Goal: Transaction & Acquisition: Purchase product/service

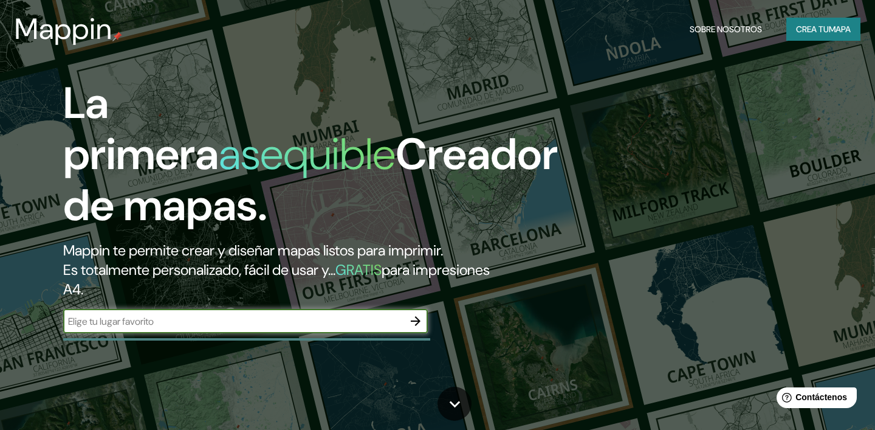
click at [265, 326] on input "text" at bounding box center [233, 321] width 340 height 14
type input "[PERSON_NAME]"
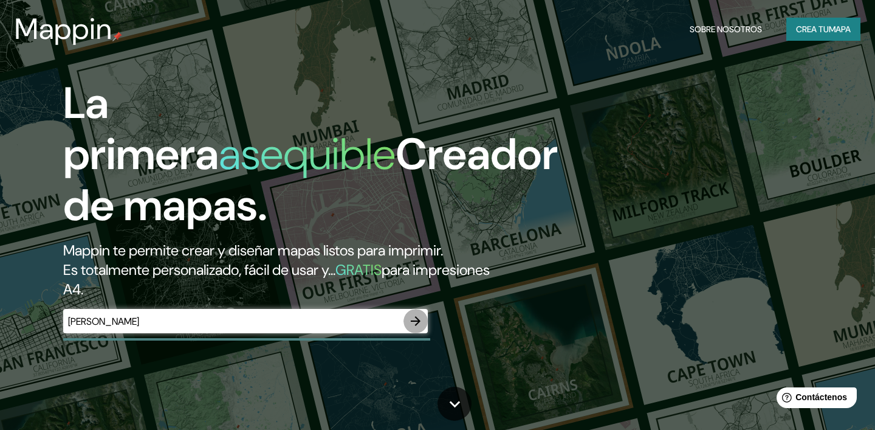
click at [418, 317] on icon "button" at bounding box center [416, 321] width 15 height 15
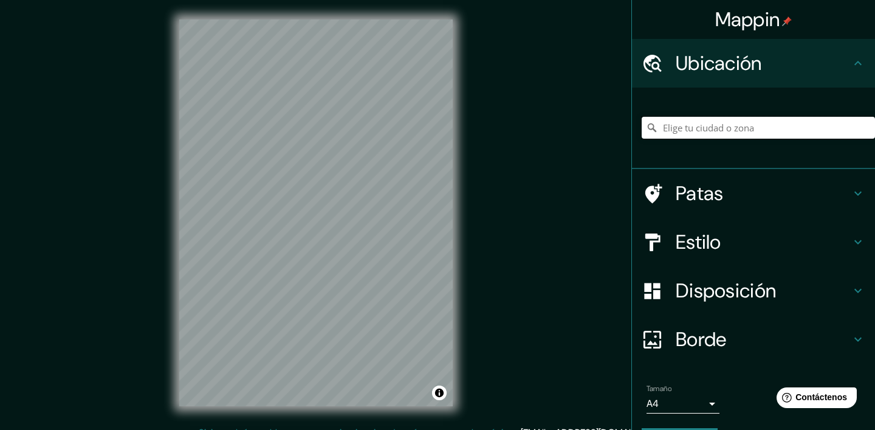
click at [704, 127] on input "Elige tu ciudad o zona" at bounding box center [758, 128] width 233 height 22
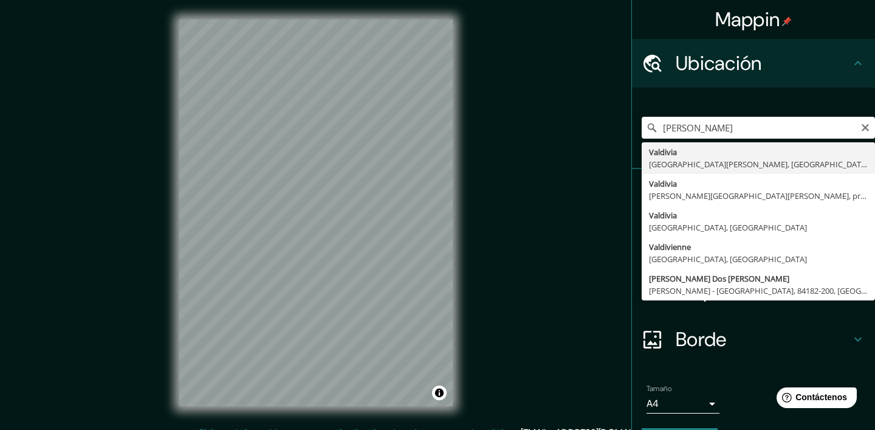
type input "[PERSON_NAME], [GEOGRAPHIC_DATA][PERSON_NAME], [GEOGRAPHIC_DATA]"
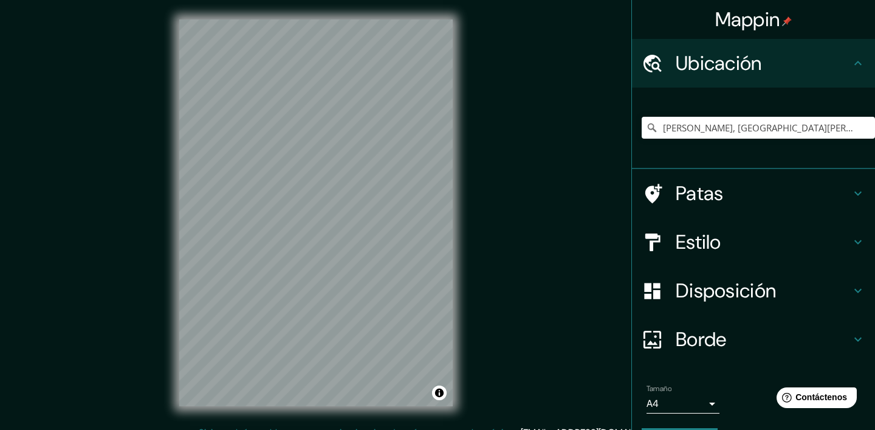
click at [858, 193] on icon at bounding box center [858, 193] width 15 height 15
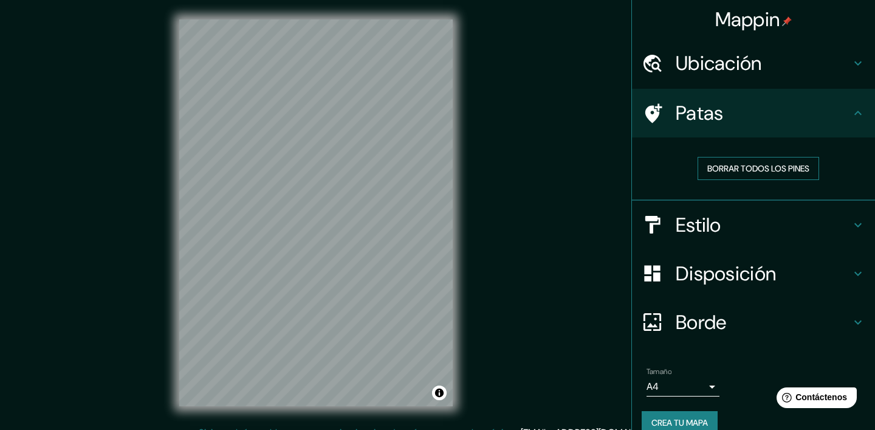
click at [787, 170] on font "Borrar todos los pines" at bounding box center [759, 168] width 102 height 11
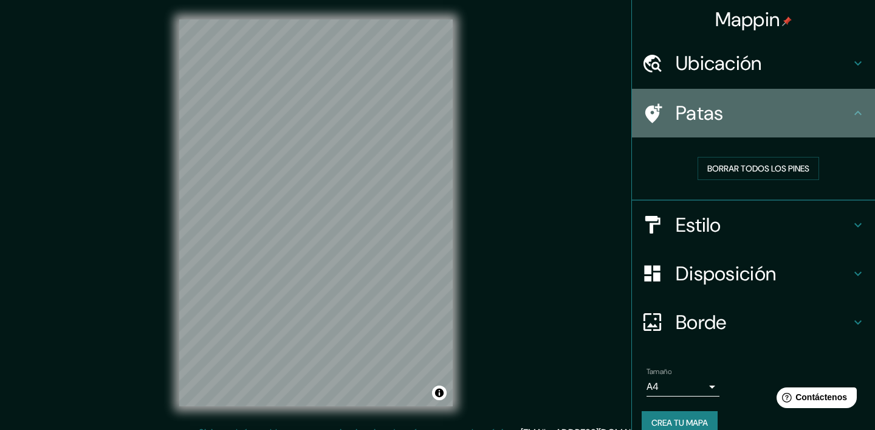
click at [860, 112] on icon at bounding box center [858, 113] width 7 height 4
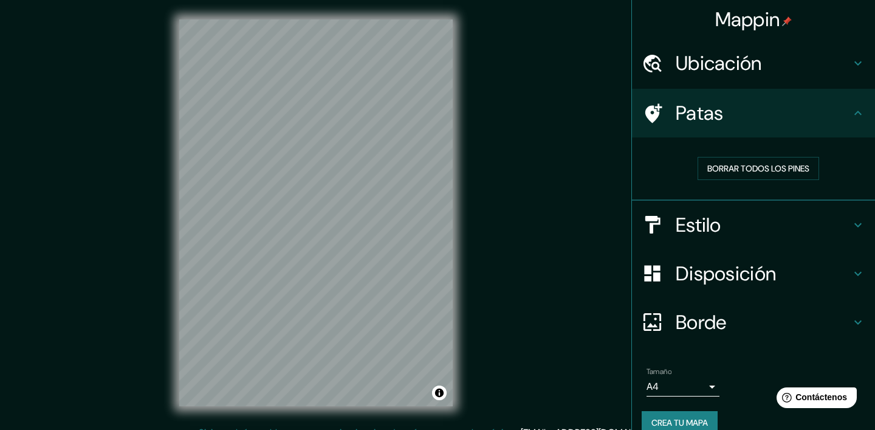
click at [858, 61] on icon at bounding box center [858, 63] width 15 height 15
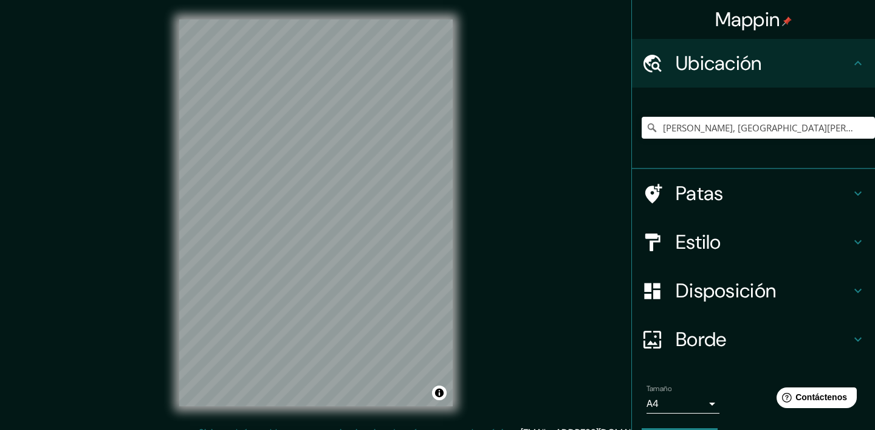
click at [852, 55] on div "Ubicación" at bounding box center [753, 63] width 243 height 49
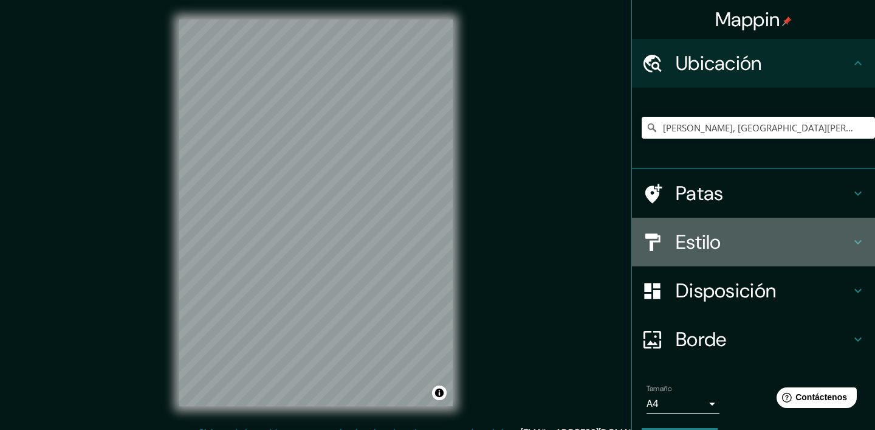
click at [855, 238] on icon at bounding box center [858, 242] width 15 height 15
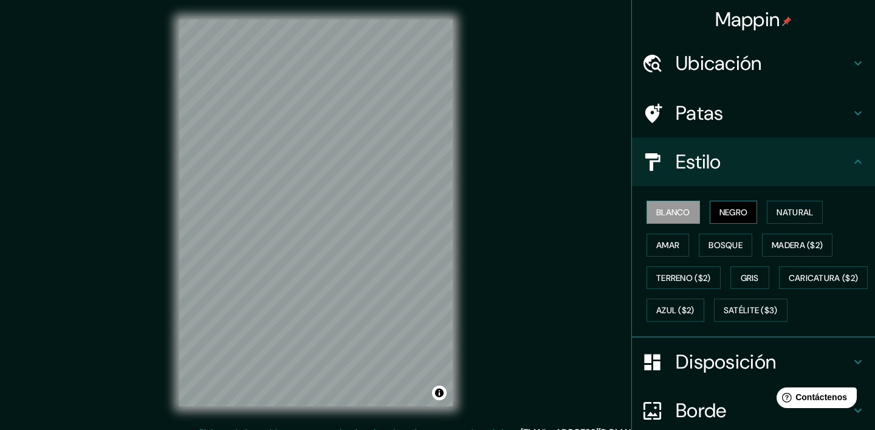
click at [745, 216] on font "Negro" at bounding box center [734, 212] width 29 height 11
click at [780, 202] on button "Natural" at bounding box center [795, 212] width 56 height 23
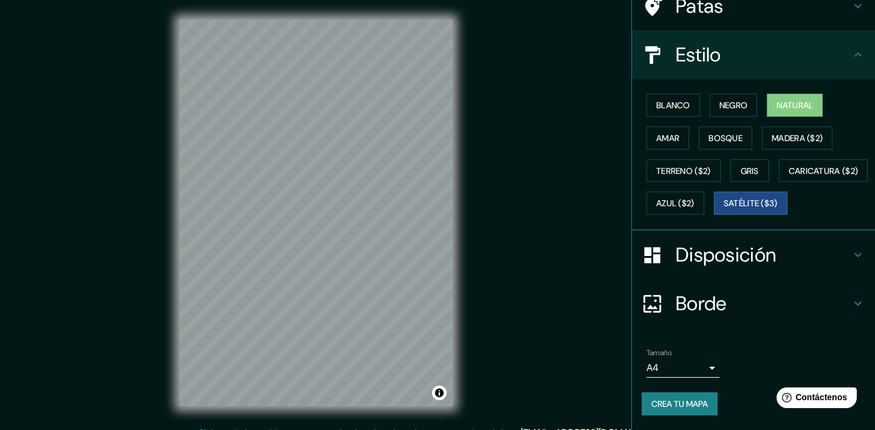
scroll to position [139, 0]
click at [712, 368] on body "Mappin Ubicación [PERSON_NAME], [GEOGRAPHIC_DATA][PERSON_NAME], [GEOGRAPHIC_DAT…" at bounding box center [437, 215] width 875 height 430
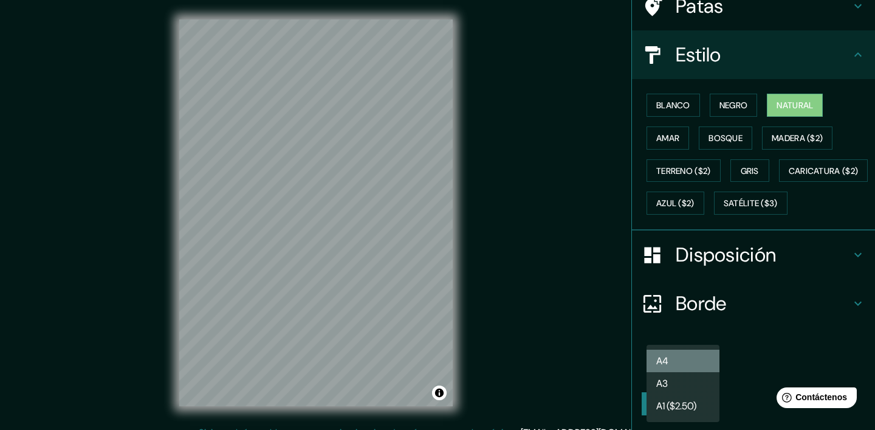
click at [692, 363] on li "A4" at bounding box center [683, 361] width 73 height 22
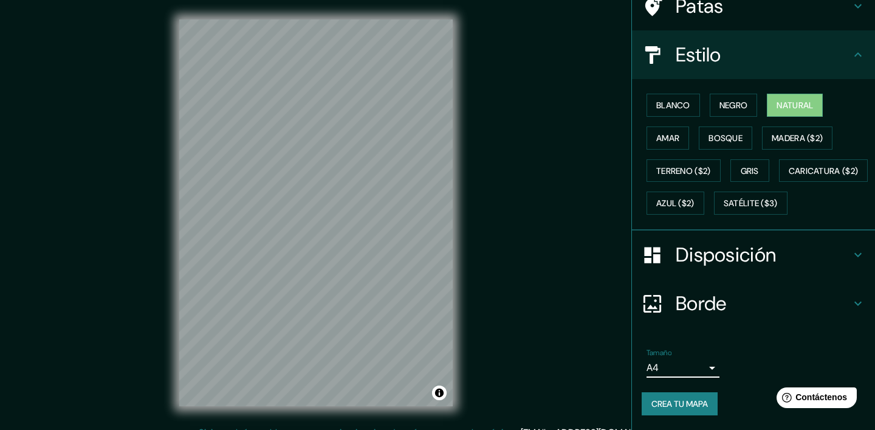
click at [679, 404] on font "Crea tu mapa" at bounding box center [680, 403] width 57 height 11
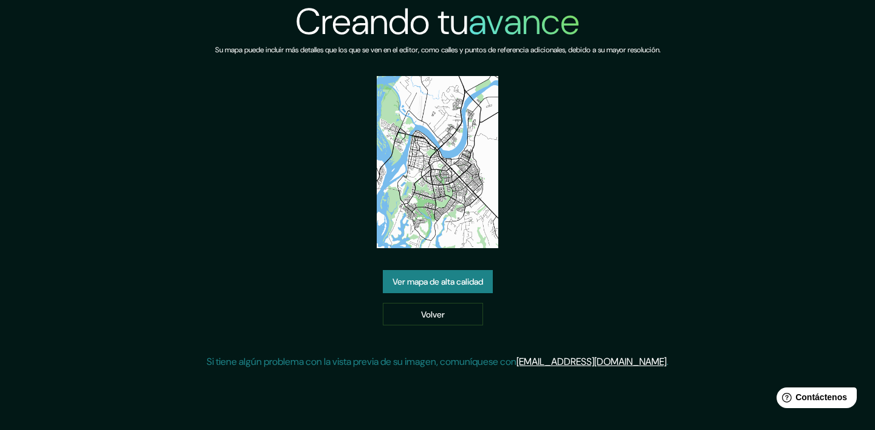
click at [450, 283] on font "Ver mapa de alta calidad" at bounding box center [438, 281] width 91 height 11
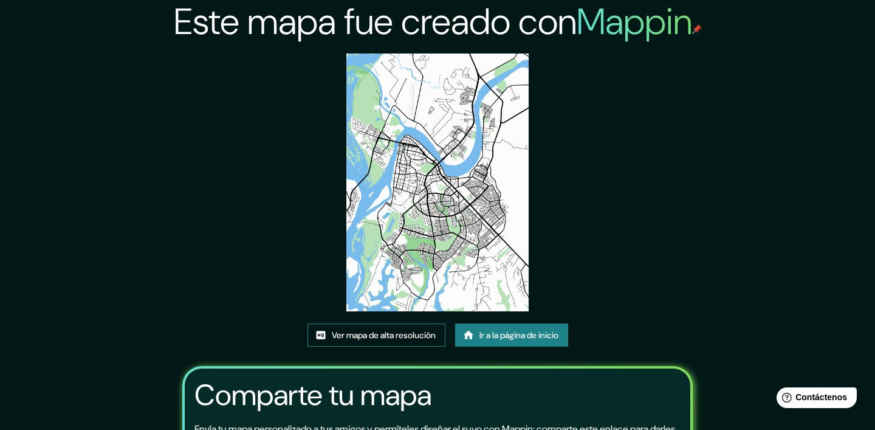
click at [409, 339] on font "Ver mapa de alta resolución" at bounding box center [384, 335] width 104 height 11
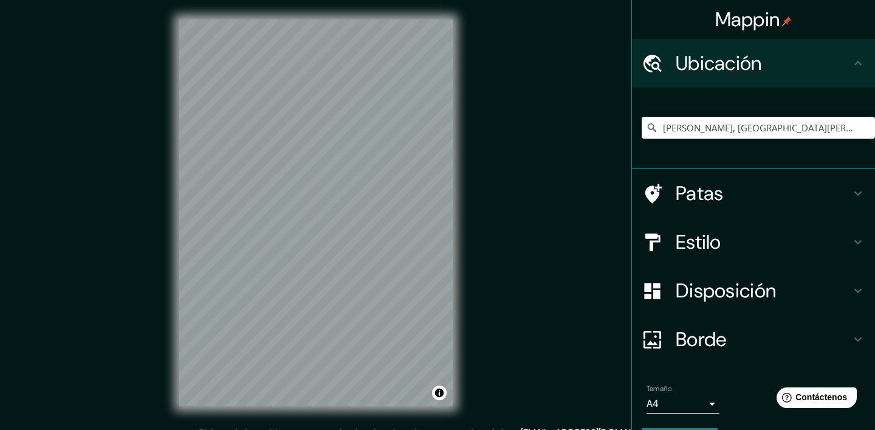
click at [855, 246] on icon at bounding box center [858, 242] width 15 height 15
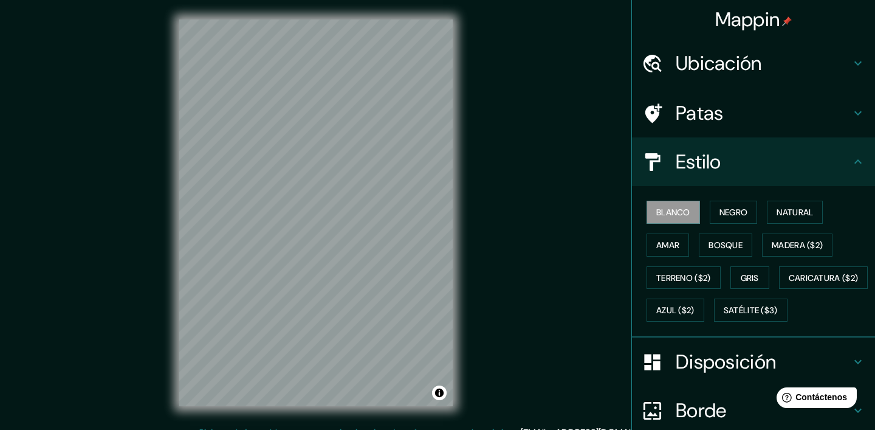
click at [854, 64] on icon at bounding box center [858, 63] width 15 height 15
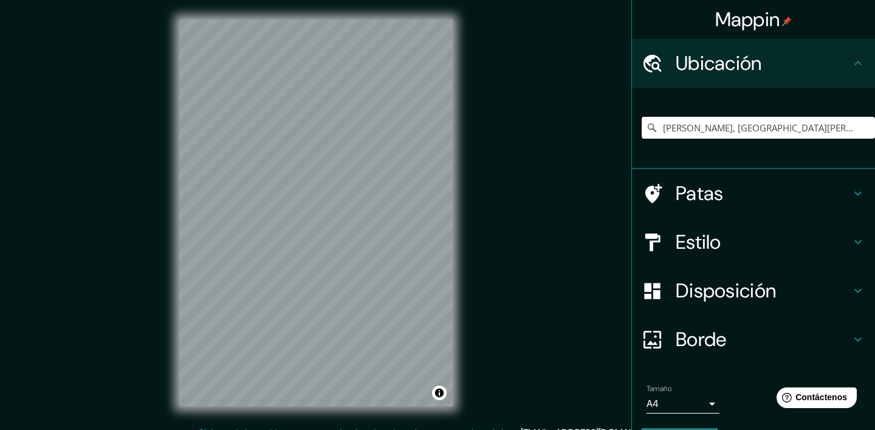
click at [765, 128] on input "[PERSON_NAME], [GEOGRAPHIC_DATA][PERSON_NAME], [GEOGRAPHIC_DATA]" at bounding box center [758, 128] width 233 height 22
click at [810, 127] on input "[PERSON_NAME], [GEOGRAPHIC_DATA][PERSON_NAME], [GEOGRAPHIC_DATA]" at bounding box center [758, 128] width 233 height 22
click at [773, 126] on input "[PERSON_NAME], [GEOGRAPHIC_DATA][PERSON_NAME], [GEOGRAPHIC_DATA]" at bounding box center [758, 128] width 233 height 22
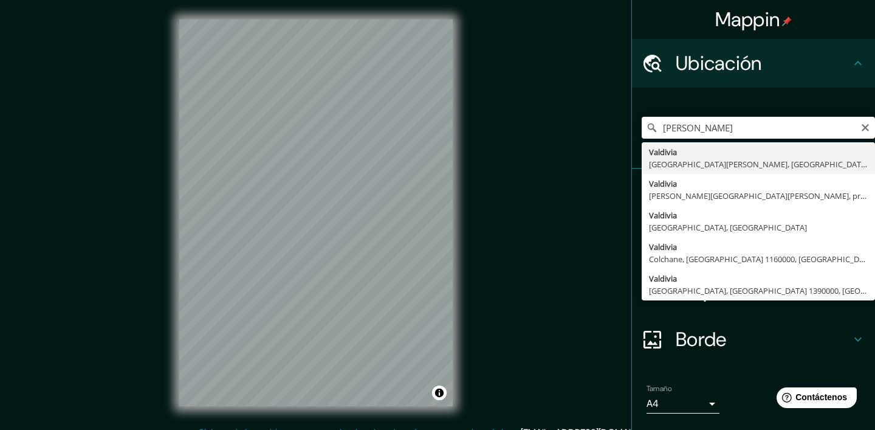
type input "[PERSON_NAME], [GEOGRAPHIC_DATA][PERSON_NAME], [GEOGRAPHIC_DATA]"
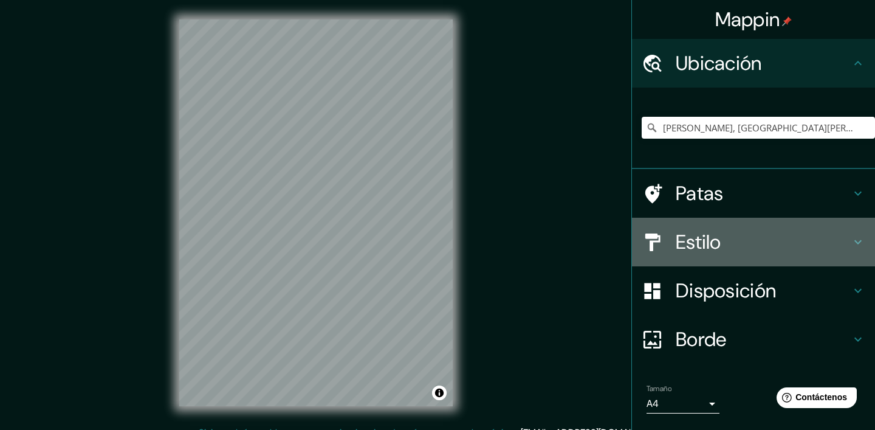
click at [861, 244] on icon at bounding box center [858, 242] width 15 height 15
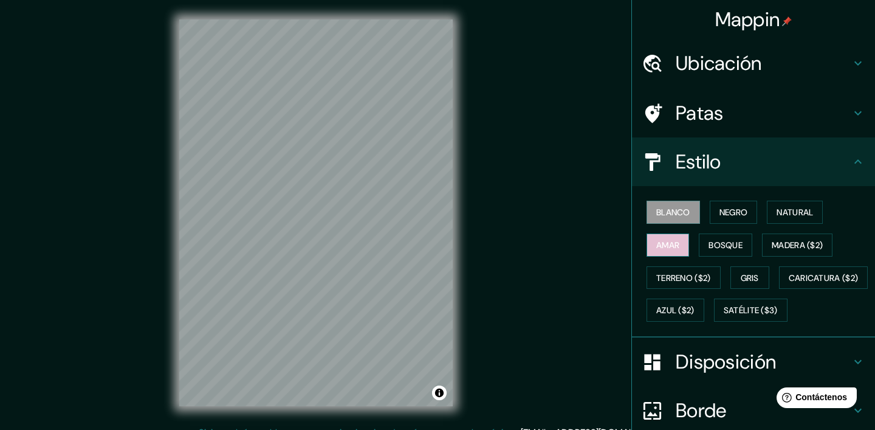
click at [660, 242] on font "Amar" at bounding box center [668, 245] width 23 height 11
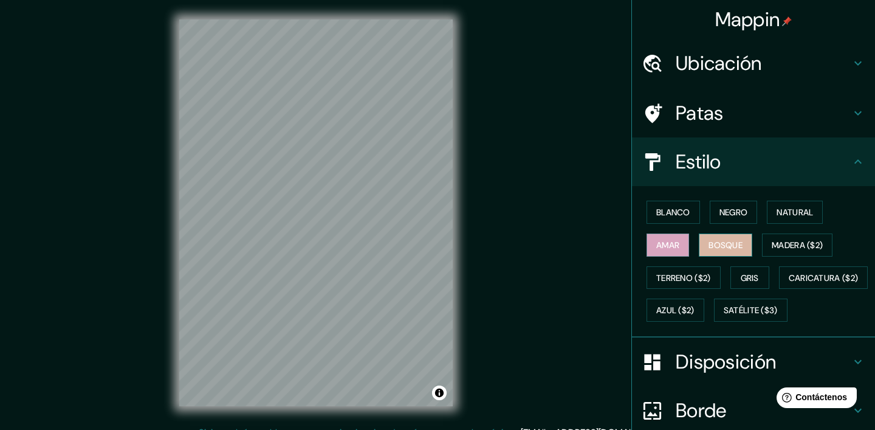
click at [731, 243] on font "Bosque" at bounding box center [726, 245] width 34 height 11
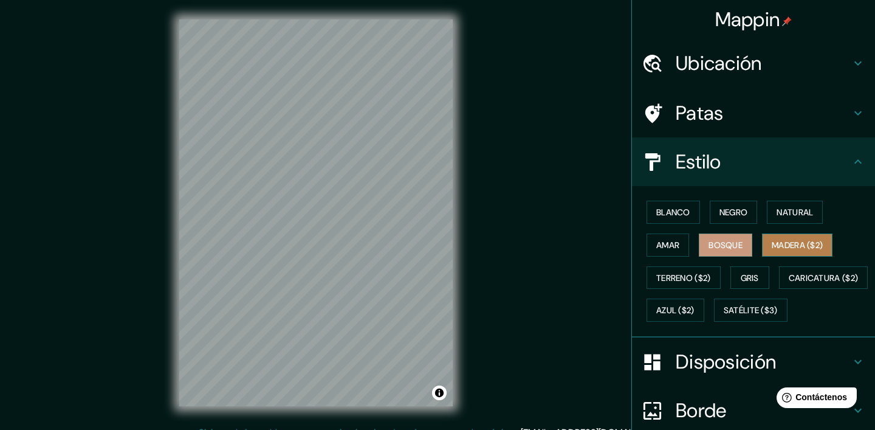
click at [781, 250] on font "Madera ($2)" at bounding box center [797, 245] width 51 height 16
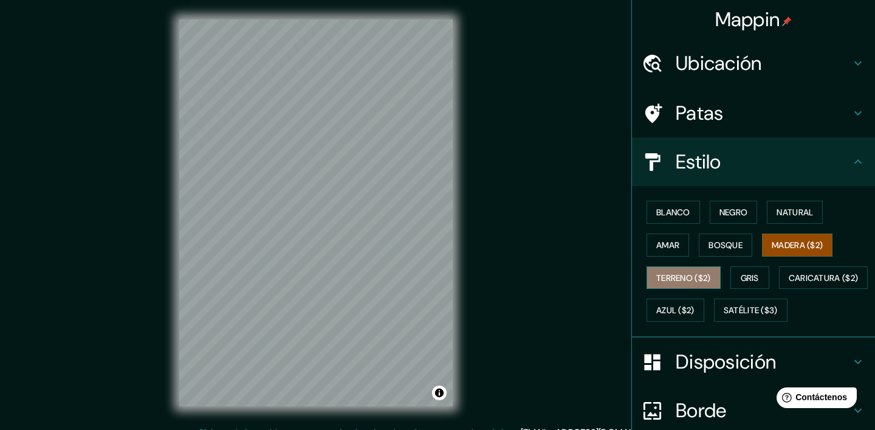
click at [673, 280] on font "Terreno ($2)" at bounding box center [684, 277] width 55 height 11
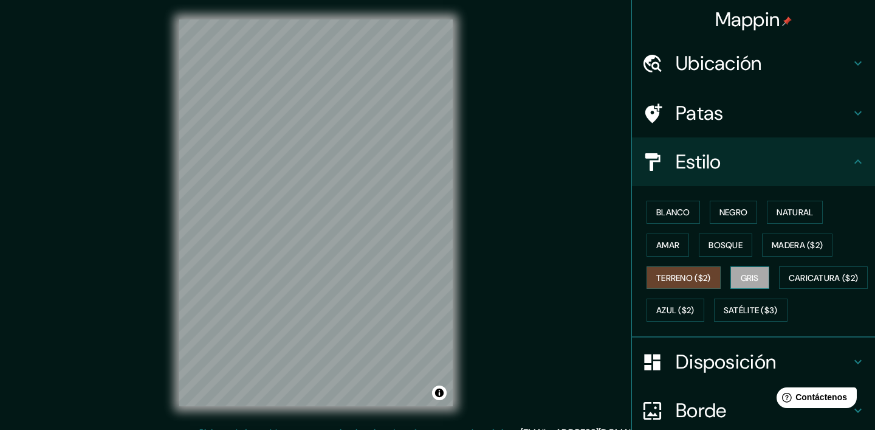
click at [758, 283] on font "Gris" at bounding box center [750, 278] width 18 height 16
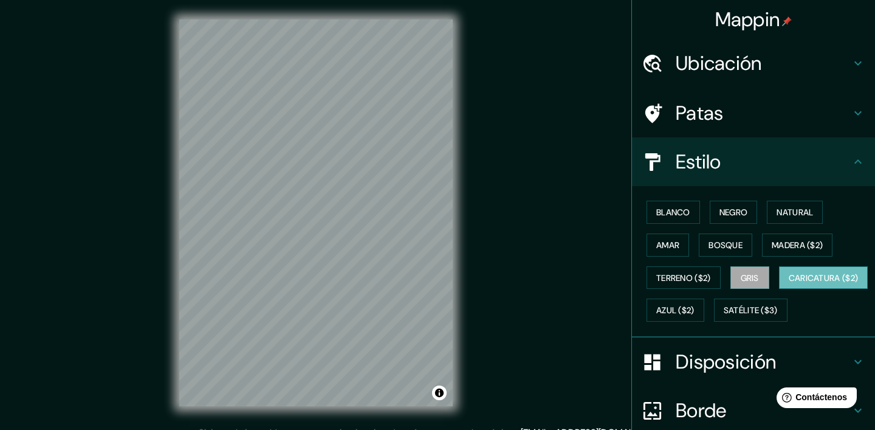
click at [789, 283] on font "Caricatura ($2)" at bounding box center [824, 277] width 70 height 11
click at [773, 298] on div "Blanco Negro Natural Amar Bosque Madera ($2) Terreno ($2) Gris Caricatura ($2) …" at bounding box center [758, 261] width 233 height 131
click at [684, 219] on button "Blanco" at bounding box center [673, 212] width 53 height 23
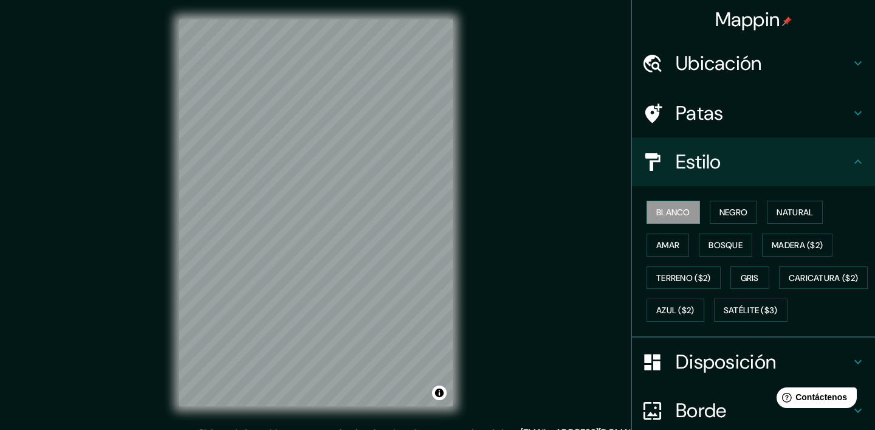
scroll to position [139, 0]
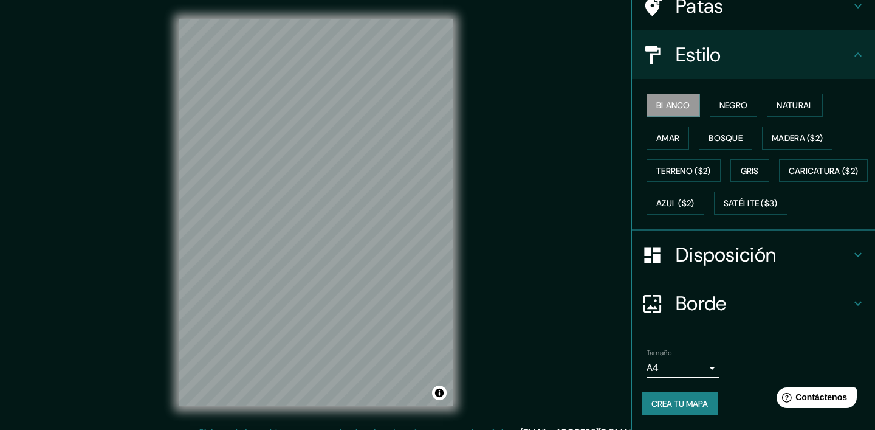
click at [699, 405] on font "Crea tu mapa" at bounding box center [680, 403] width 57 height 11
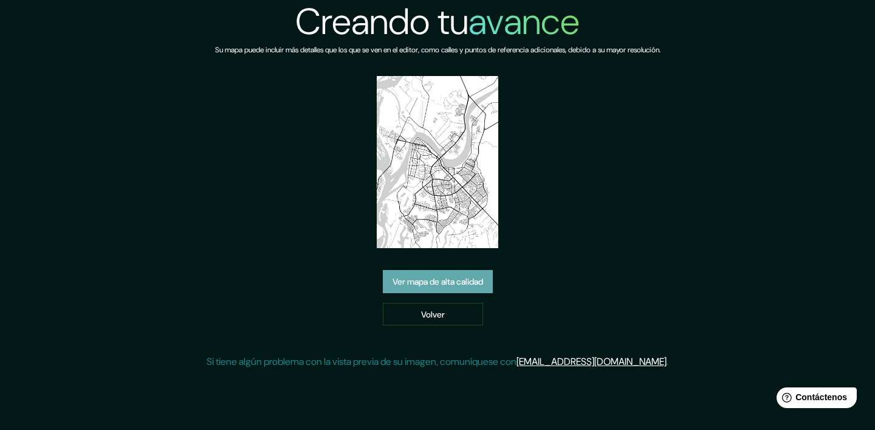
click at [448, 285] on font "Ver mapa de alta calidad" at bounding box center [438, 281] width 91 height 11
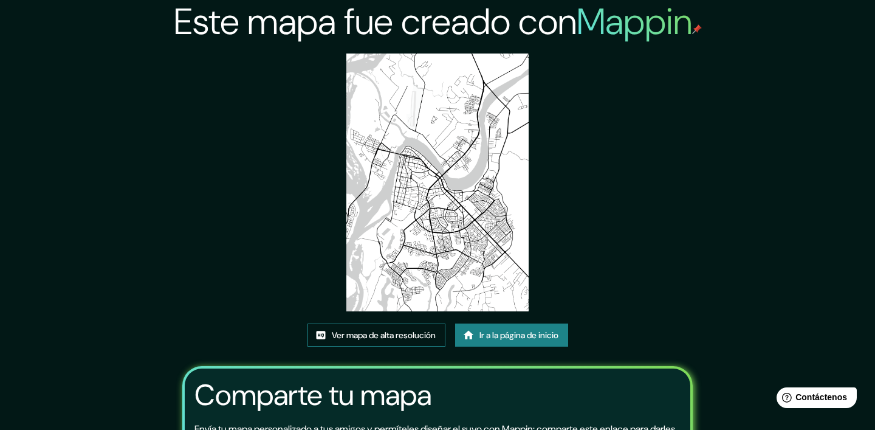
click at [402, 337] on font "Ver mapa de alta resolución" at bounding box center [384, 335] width 104 height 11
